Goal: Task Accomplishment & Management: Complete application form

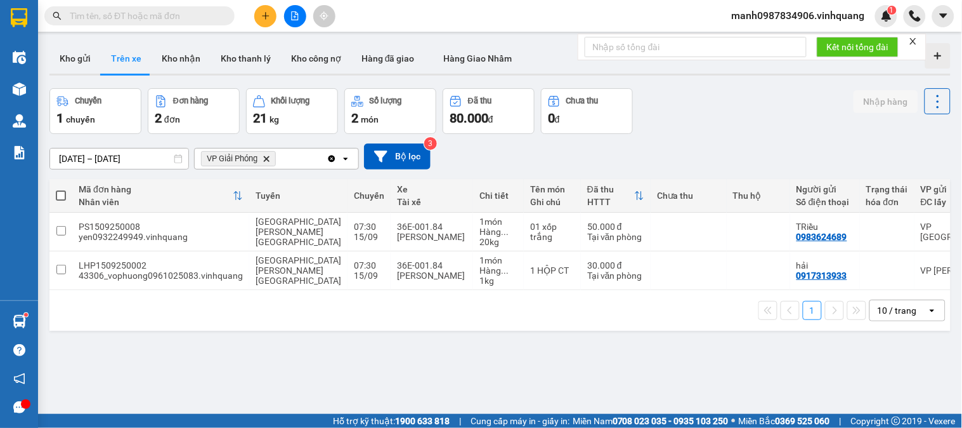
click at [172, 17] on input "text" at bounding box center [145, 16] width 150 height 14
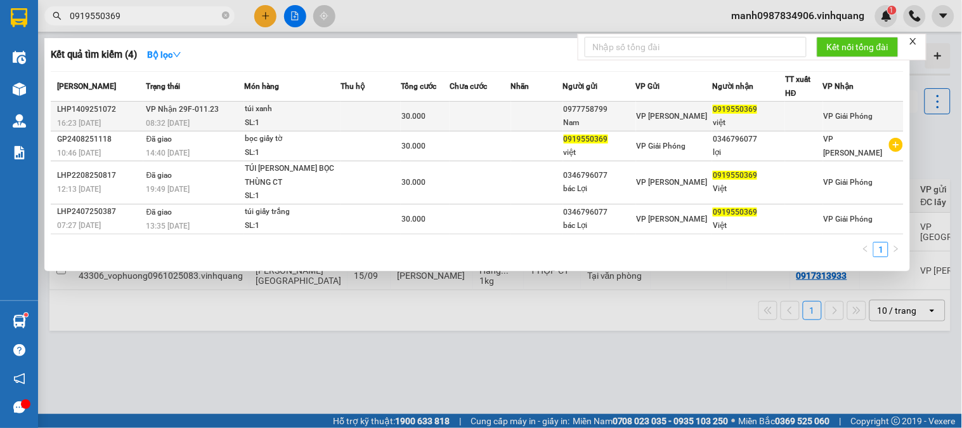
type input "0919550369"
click at [280, 111] on div "túi xanh" at bounding box center [292, 109] width 95 height 14
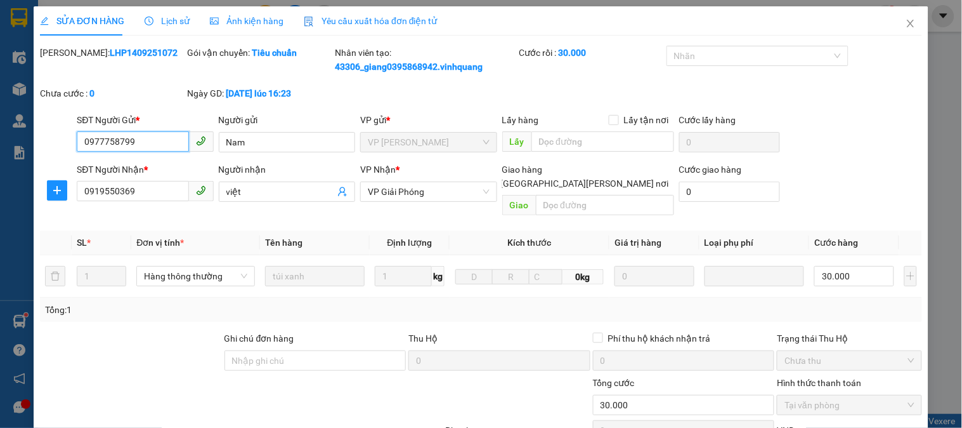
type input "0977758799"
type input "Nam"
type input "0919550369"
type input "việt"
type input "30.000"
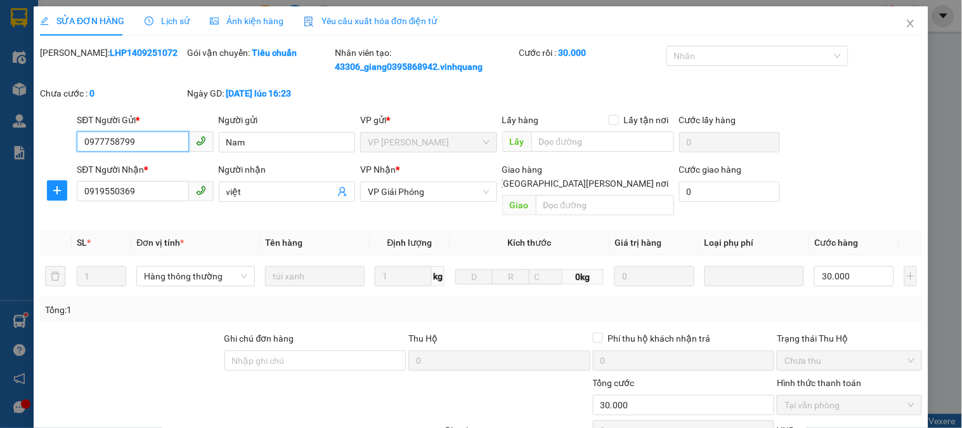
scroll to position [148, 0]
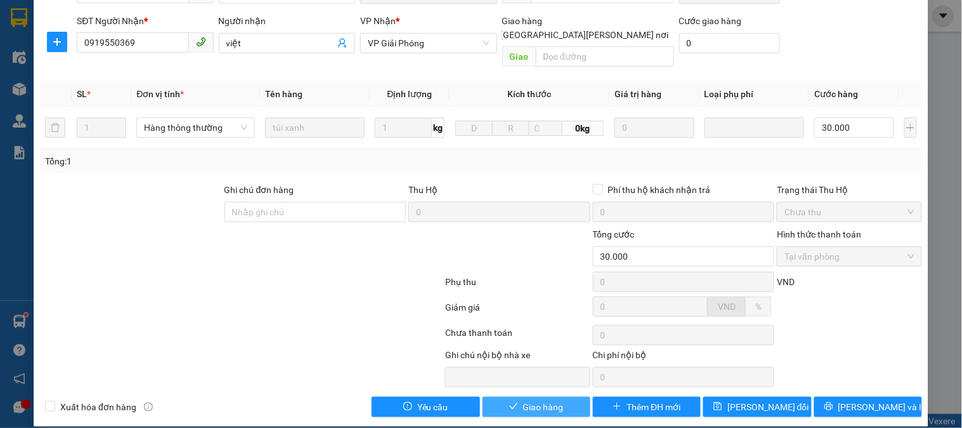
click at [546, 400] on span "Giao hàng" at bounding box center [543, 407] width 41 height 14
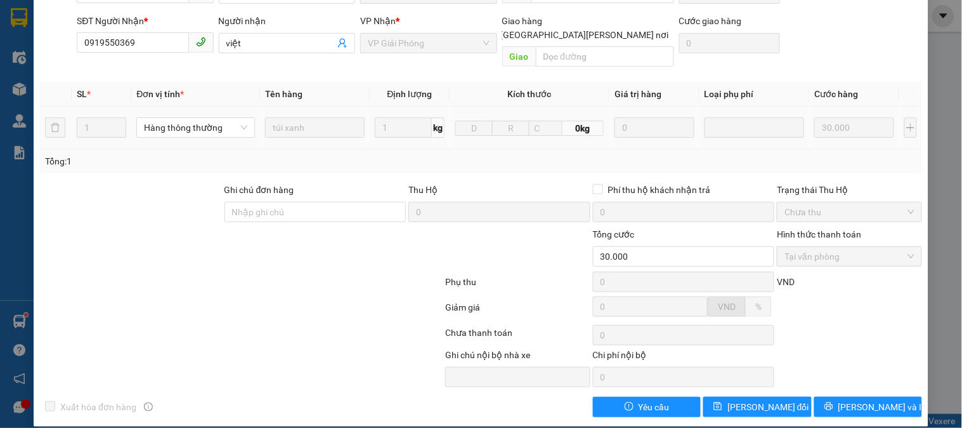
scroll to position [0, 0]
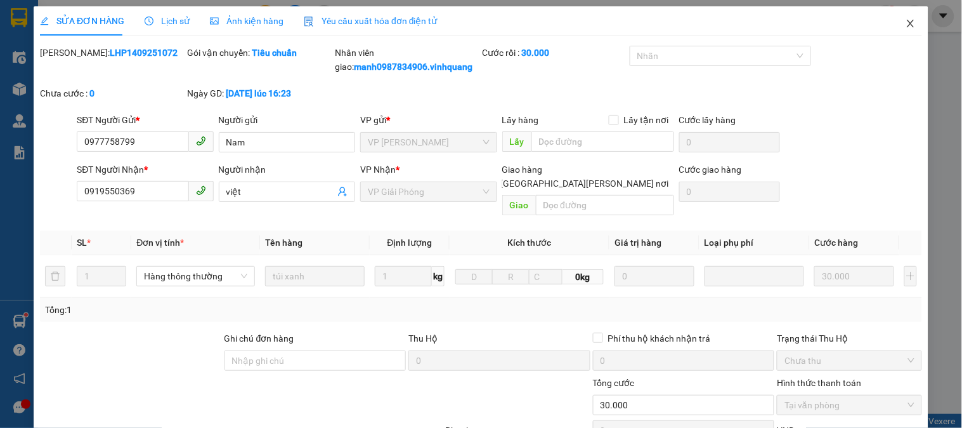
click at [906, 22] on icon "close" at bounding box center [911, 23] width 10 height 10
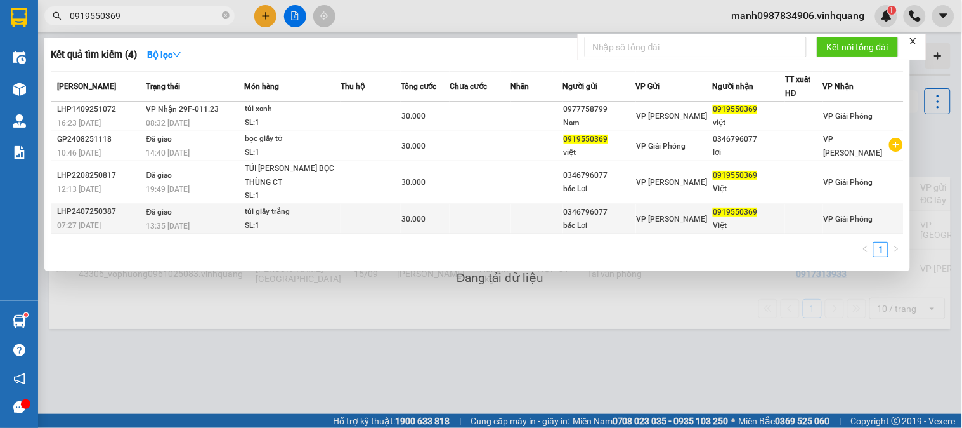
drag, startPoint x: 106, startPoint y: 15, endPoint x: 415, endPoint y: 206, distance: 363.7
click at [0, 41] on section "Kết quả [PERSON_NAME] ( 4 ) Bộ lọc Mã ĐH Trạng thái Món hàng Thu hộ Tổng [PERSO…" at bounding box center [481, 214] width 962 height 428
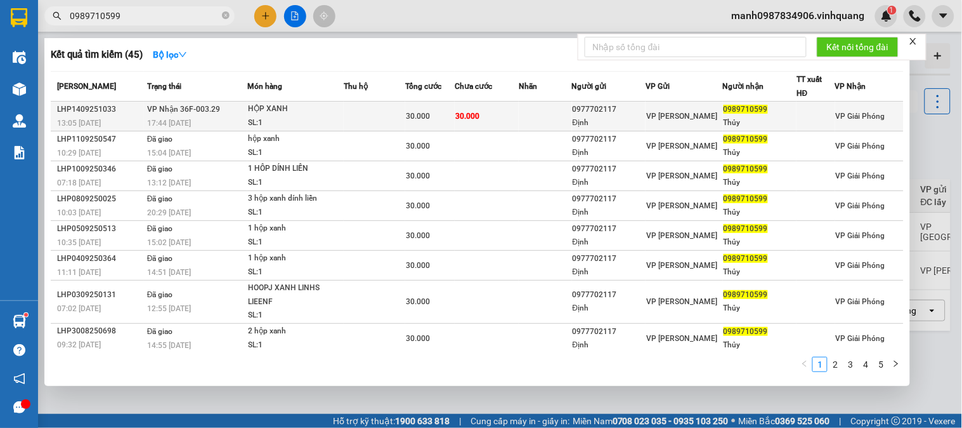
type input "0989710599"
click at [256, 108] on div "HỘP XANH" at bounding box center [295, 109] width 95 height 14
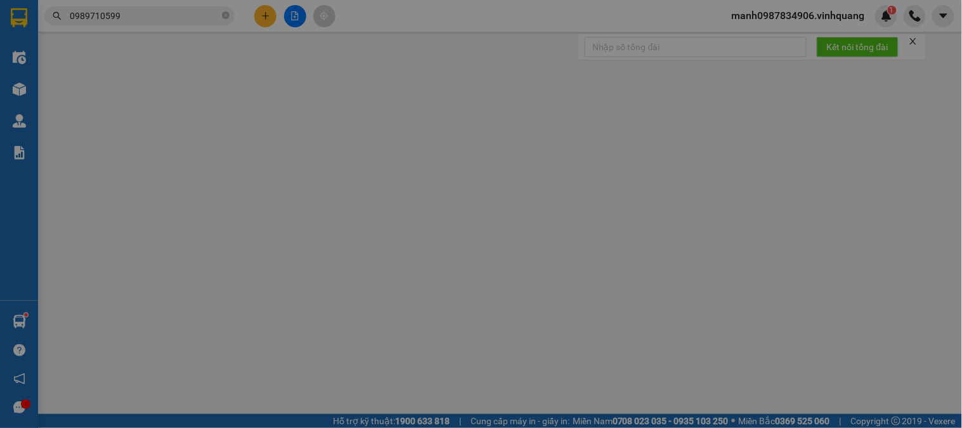
type input "0977702117"
type input "Định"
type input "0989710599"
type input "Thủy"
type input "30.000"
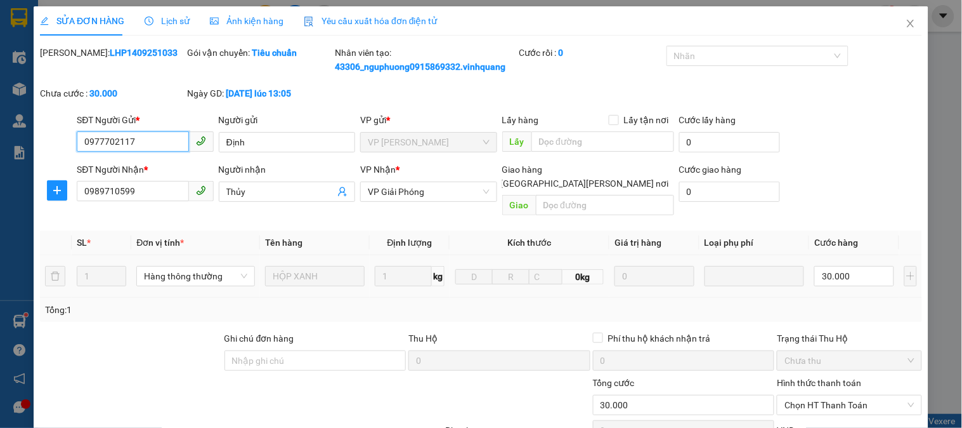
scroll to position [148, 0]
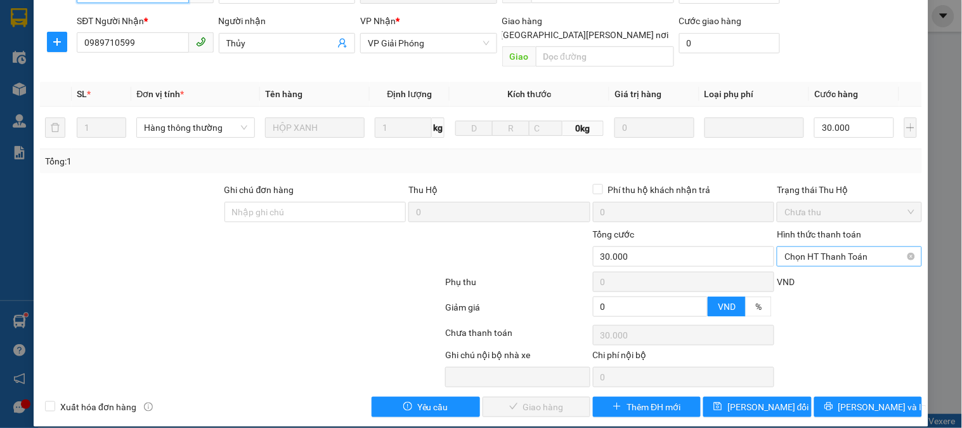
click at [803, 247] on span "Chọn HT Thanh Toán" at bounding box center [849, 256] width 129 height 19
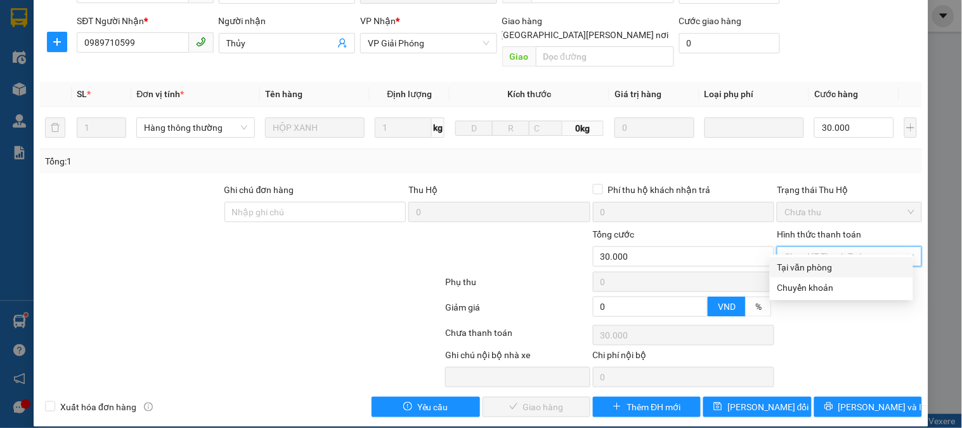
click at [800, 269] on div "Tại văn phòng" at bounding box center [842, 267] width 128 height 14
type input "0"
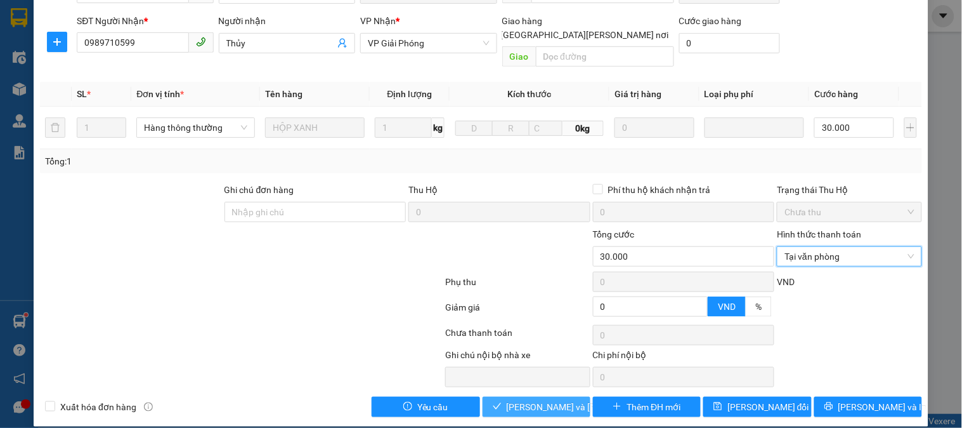
drag, startPoint x: 525, startPoint y: 391, endPoint x: 516, endPoint y: 392, distance: 8.9
click at [520, 400] on span "[PERSON_NAME] và [PERSON_NAME] hàng" at bounding box center [592, 407] width 171 height 14
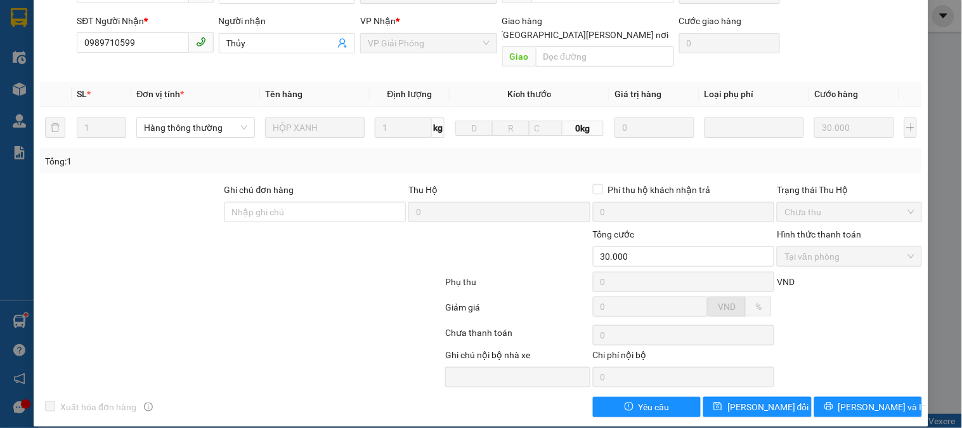
scroll to position [0, 0]
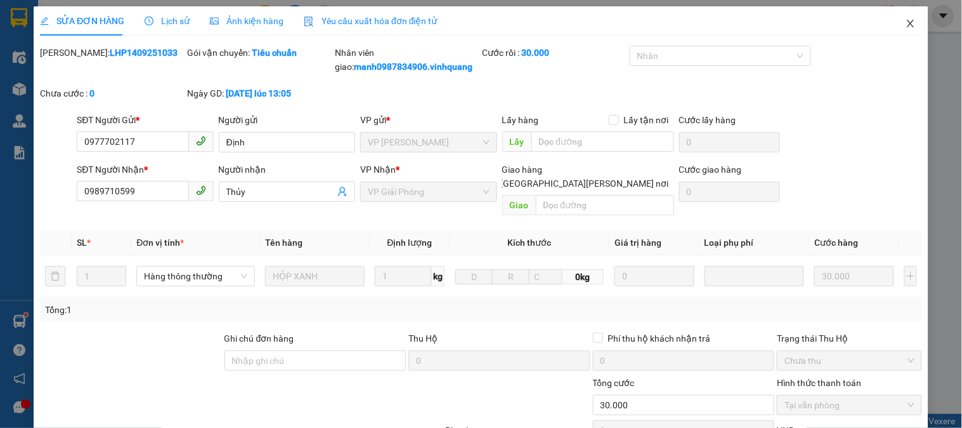
click at [906, 22] on icon "close" at bounding box center [911, 23] width 10 height 10
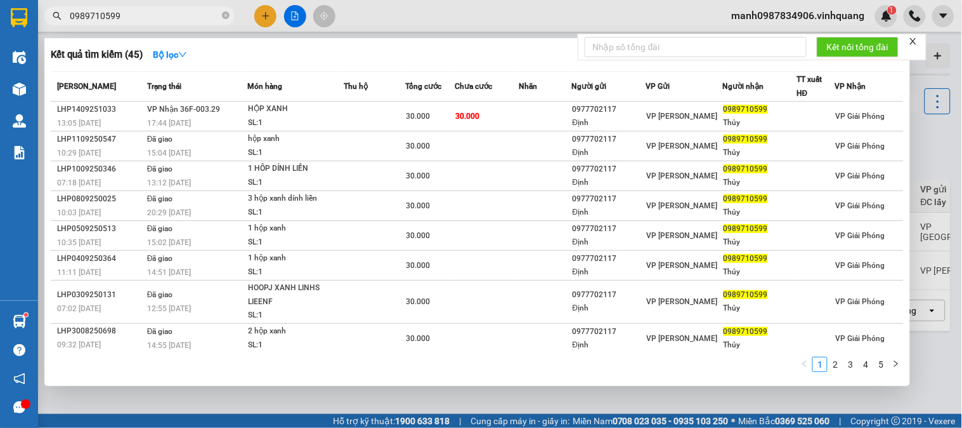
click at [117, 15] on input "0989710599" at bounding box center [145, 16] width 150 height 14
click at [225, 15] on icon "close-circle" at bounding box center [226, 15] width 8 height 8
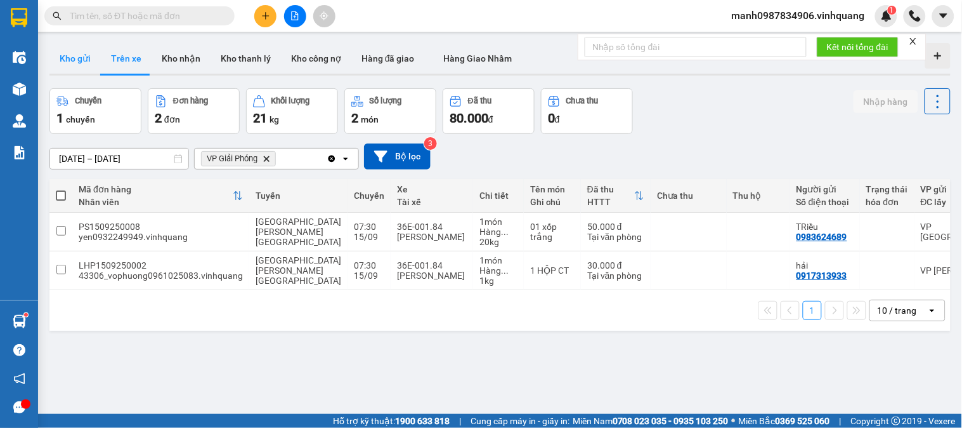
click at [75, 55] on button "Kho gửi" at bounding box center [74, 58] width 51 height 30
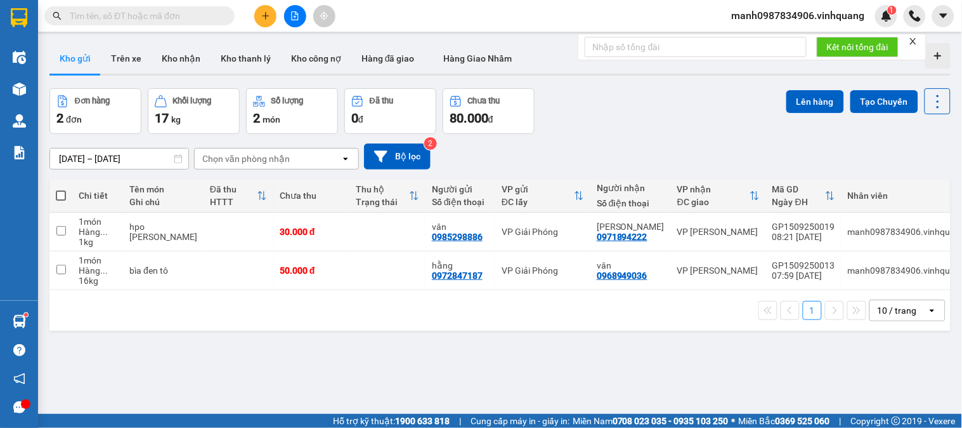
click at [58, 193] on span at bounding box center [61, 195] width 10 height 10
click at [61, 189] on input "checkbox" at bounding box center [61, 189] width 0 height 0
checkbox input "true"
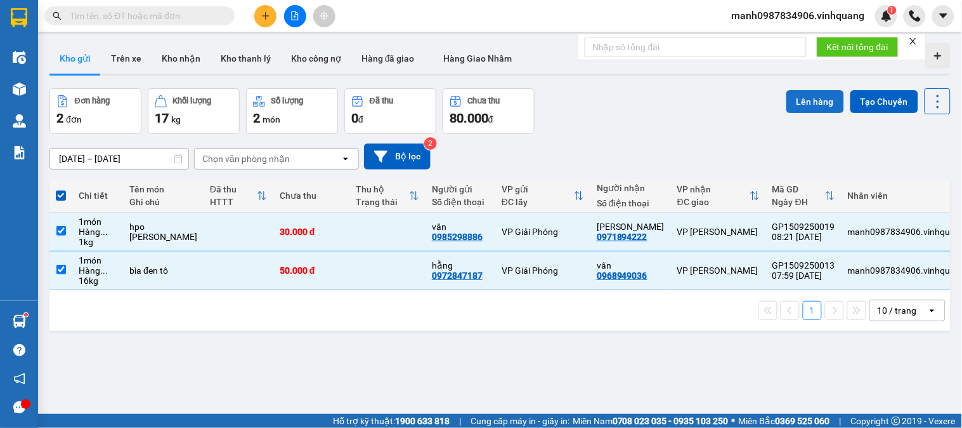
click at [806, 102] on button "Lên hàng" at bounding box center [816, 101] width 58 height 23
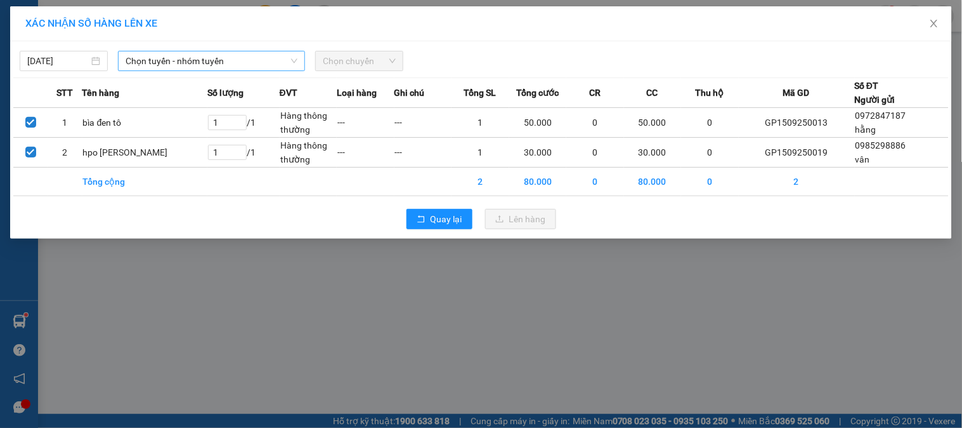
click at [181, 60] on span "Chọn tuyến - nhóm tuyến" at bounding box center [212, 60] width 172 height 19
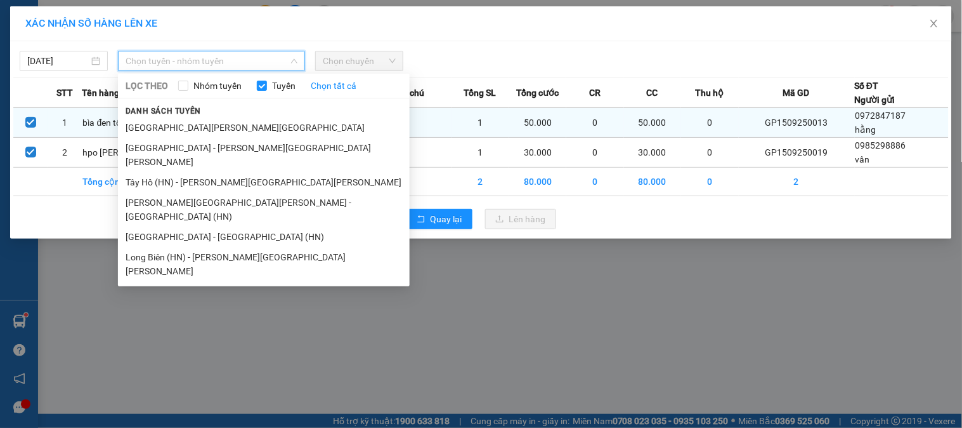
drag, startPoint x: 163, startPoint y: 153, endPoint x: 228, endPoint y: 124, distance: 71.6
click at [171, 151] on li "[GEOGRAPHIC_DATA] - [PERSON_NAME][GEOGRAPHIC_DATA][PERSON_NAME]" at bounding box center [264, 155] width 292 height 34
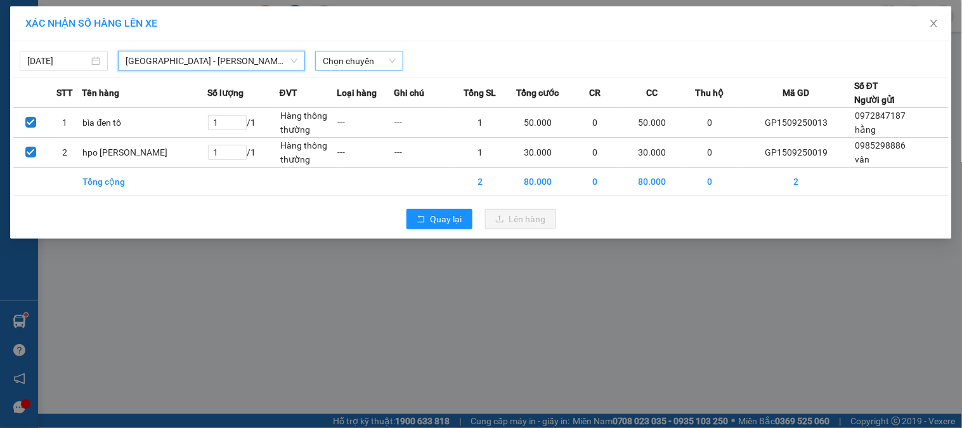
click at [372, 58] on span "Chọn chuyến" at bounding box center [359, 60] width 73 height 19
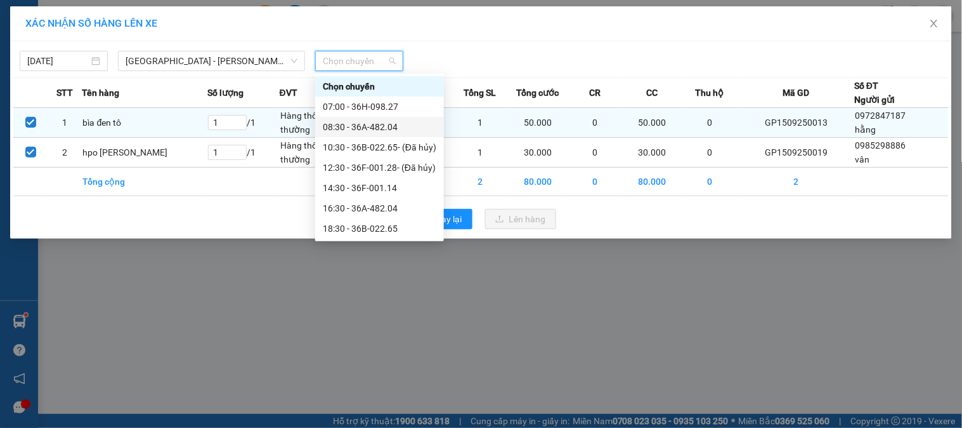
click at [382, 125] on div "08:30 - 36A-482.04" at bounding box center [380, 127] width 114 height 14
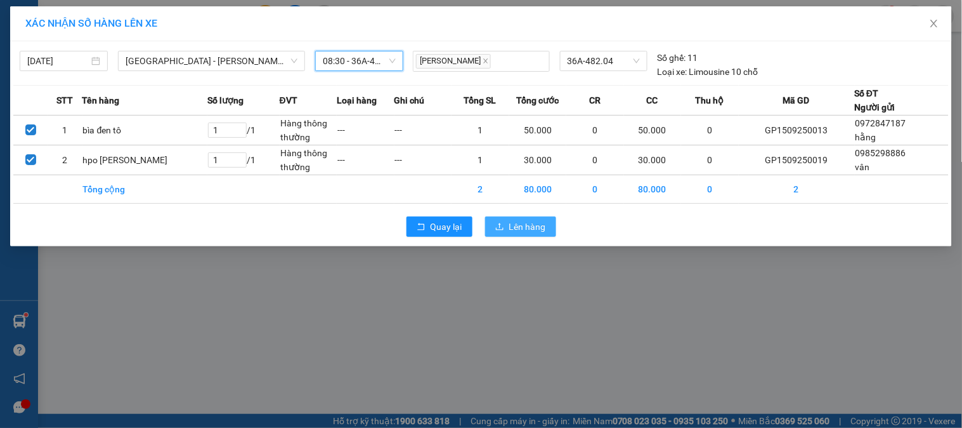
click at [529, 225] on span "Lên hàng" at bounding box center [527, 226] width 37 height 14
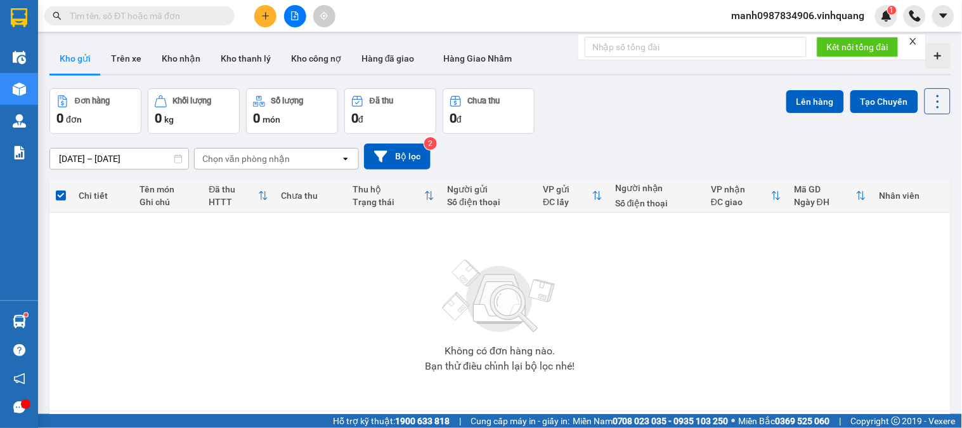
click at [112, 13] on input "text" at bounding box center [145, 16] width 150 height 14
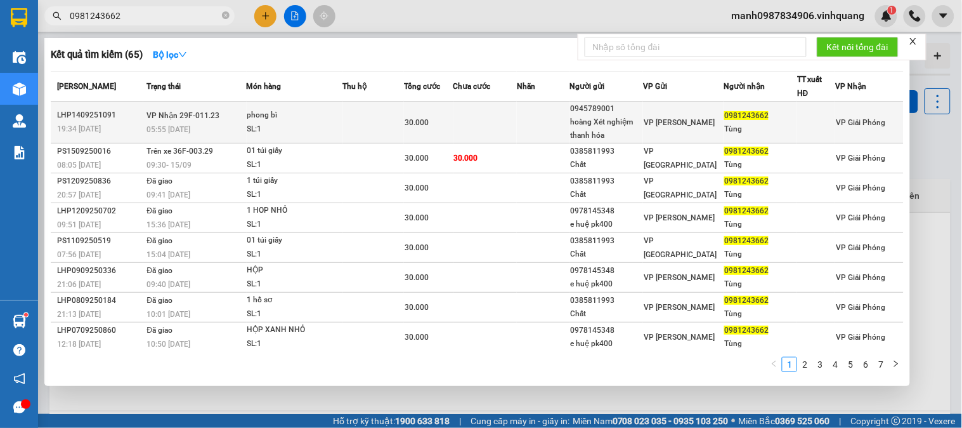
type input "0981243662"
click at [266, 115] on div "phong bì" at bounding box center [294, 115] width 95 height 14
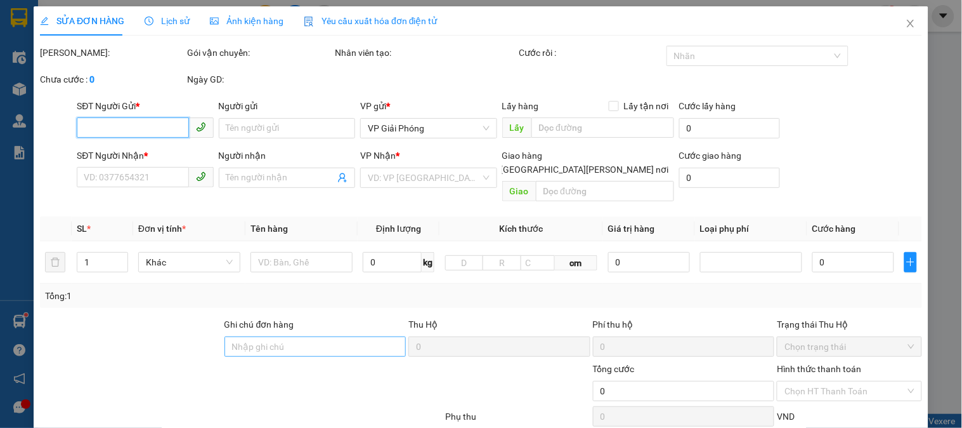
type input "0945789001"
type input "hoàng Xét nghiệm thanh hóa"
type input "0981243662"
type input "Tùng"
type input "30.000"
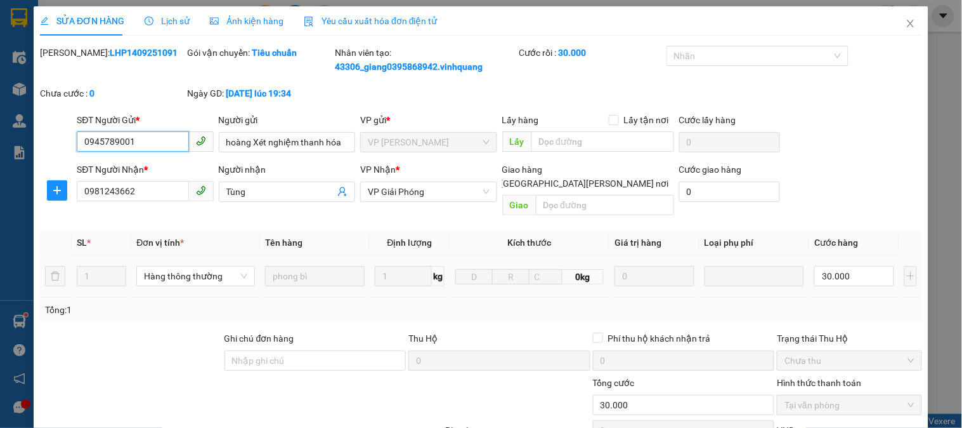
scroll to position [148, 0]
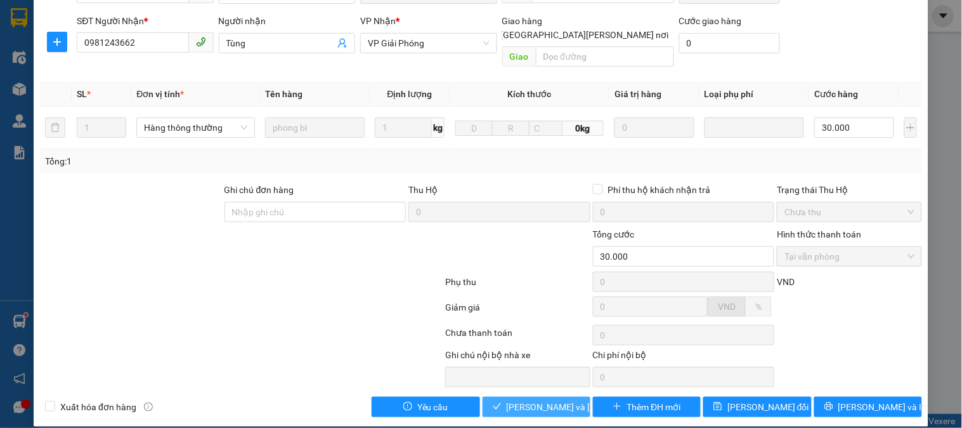
click at [537, 400] on span "[PERSON_NAME] và [PERSON_NAME] hàng" at bounding box center [592, 407] width 171 height 14
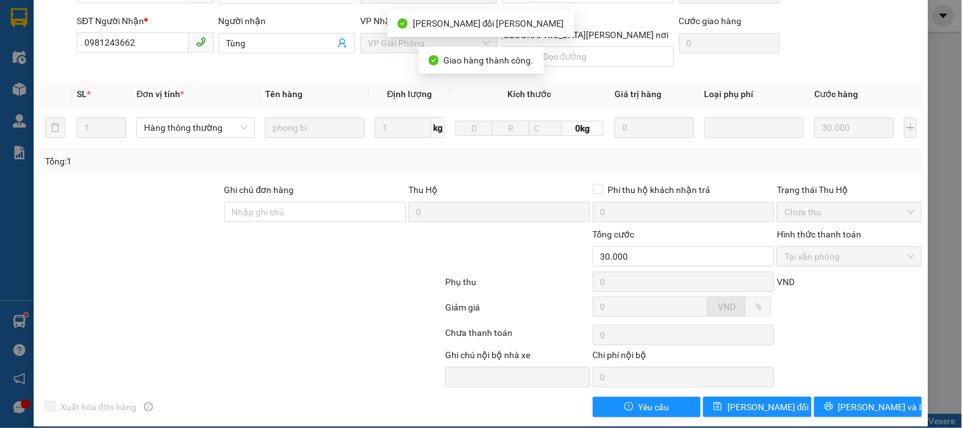
scroll to position [0, 0]
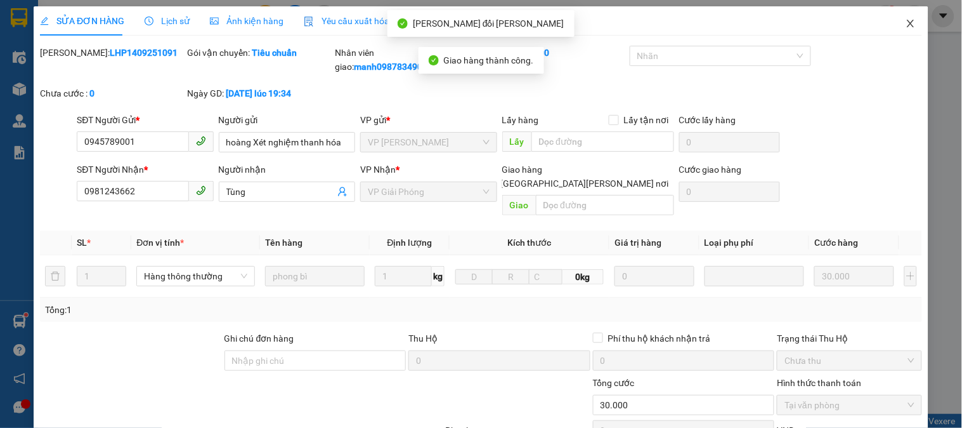
click at [906, 27] on icon "close" at bounding box center [911, 23] width 10 height 10
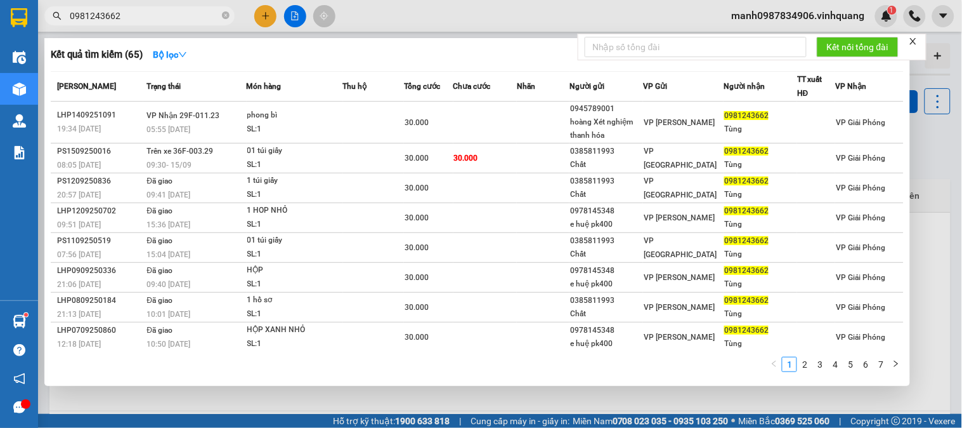
click at [157, 15] on input "0981243662" at bounding box center [145, 16] width 150 height 14
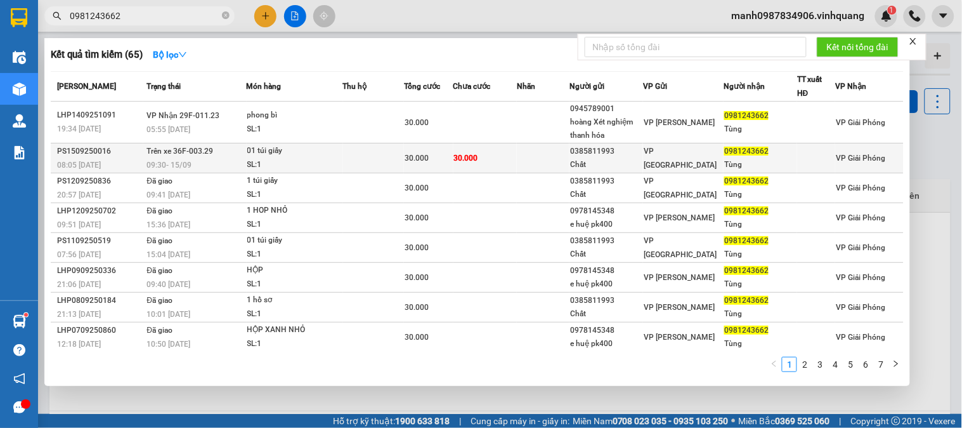
click at [198, 151] on span "Trên xe 36F-003.29" at bounding box center [180, 151] width 67 height 9
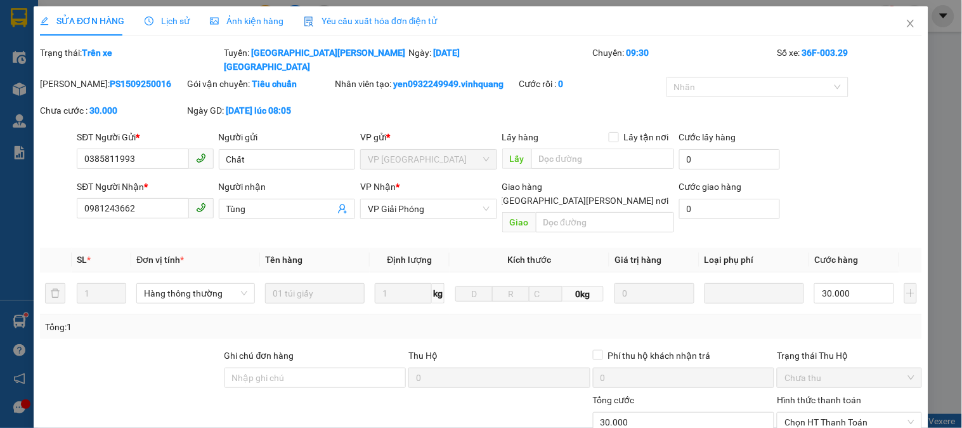
type input "0385811993"
type input "Chất"
type input "0981243662"
type input "Tùng"
type input "30.000"
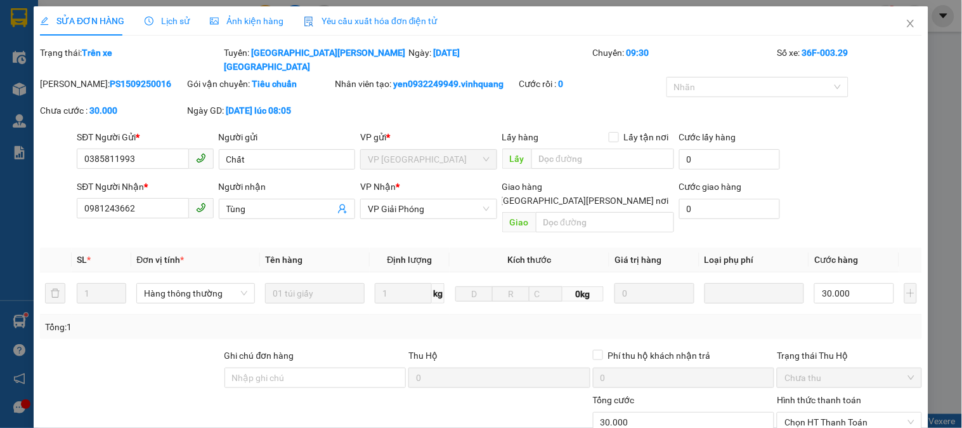
type input "30.000"
click at [171, 23] on span "Lịch sử" at bounding box center [167, 21] width 45 height 10
